Goal: Check status: Check status

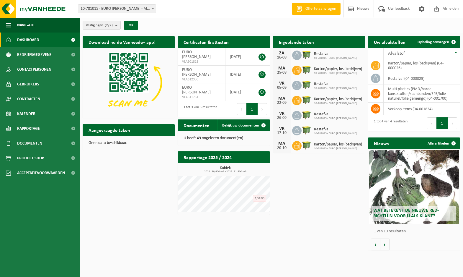
click at [332, 56] on div "Restafval 10-781015 - EURO JOE" at bounding box center [334, 55] width 46 height 9
click at [326, 69] on span "Karton/papier, los (bedrijven)" at bounding box center [338, 69] width 48 height 5
drag, startPoint x: 315, startPoint y: 41, endPoint x: 291, endPoint y: 41, distance: 23.3
click at [314, 41] on h2 "Ingeplande taken" at bounding box center [296, 42] width 47 height 12
click at [289, 41] on h2 "Ingeplande taken" at bounding box center [296, 42] width 47 height 12
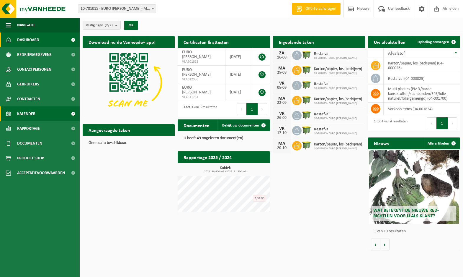
click at [34, 109] on span "Kalender" at bounding box center [26, 113] width 18 height 15
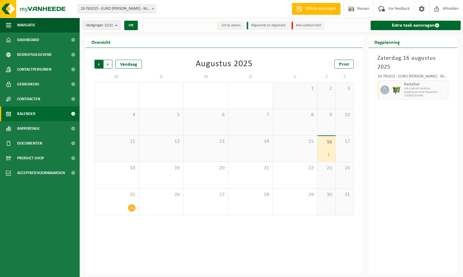
click at [109, 67] on span "Volgende" at bounding box center [108, 64] width 9 height 9
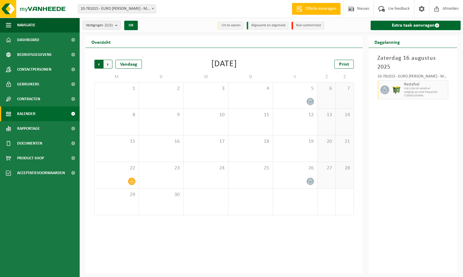
click at [109, 67] on span "Volgende" at bounding box center [108, 64] width 9 height 9
click at [107, 67] on span "Volgende" at bounding box center [108, 64] width 9 height 9
click at [110, 67] on span "Volgende" at bounding box center [108, 64] width 9 height 9
click at [99, 64] on span "Vorige" at bounding box center [99, 64] width 9 height 9
